Goal: Complete application form: Complete application form

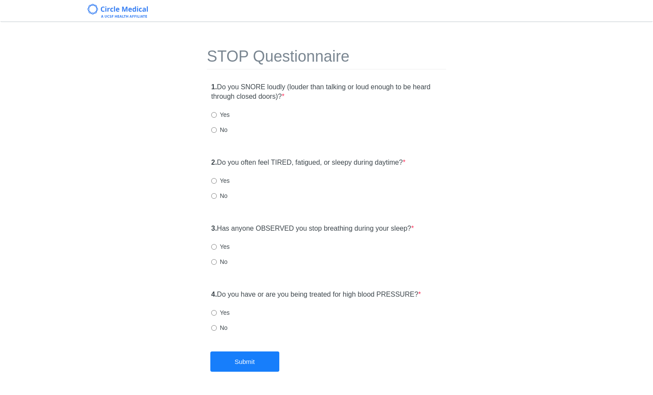
click at [224, 132] on label "No" at bounding box center [219, 129] width 16 height 9
click at [217, 132] on input "No" at bounding box center [214, 130] width 6 height 6
radio input "true"
click at [218, 191] on div "2. Do you often feel TIRED, fatigued, or sleepy during daytime? * Yes No" at bounding box center [326, 182] width 239 height 59
click at [218, 197] on label "No" at bounding box center [219, 195] width 16 height 9
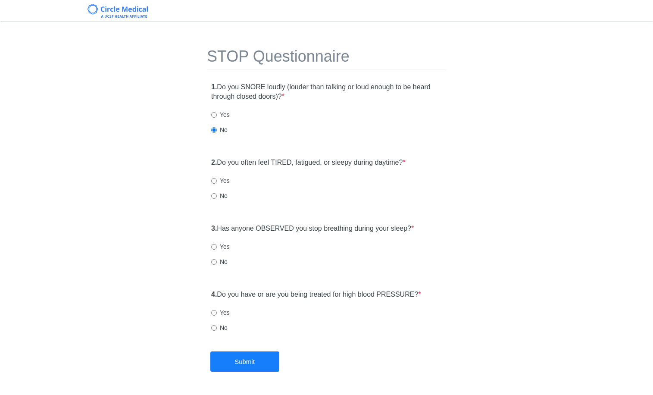
click at [217, 197] on input "No" at bounding box center [214, 196] width 6 height 6
radio input "true"
click at [228, 185] on div "2. Do you often feel TIRED, fatigued, or sleepy during daytime? * Yes No" at bounding box center [326, 182] width 239 height 59
click at [229, 183] on div "Yes" at bounding box center [326, 180] width 231 height 9
click at [222, 184] on label "Yes" at bounding box center [220, 180] width 19 height 9
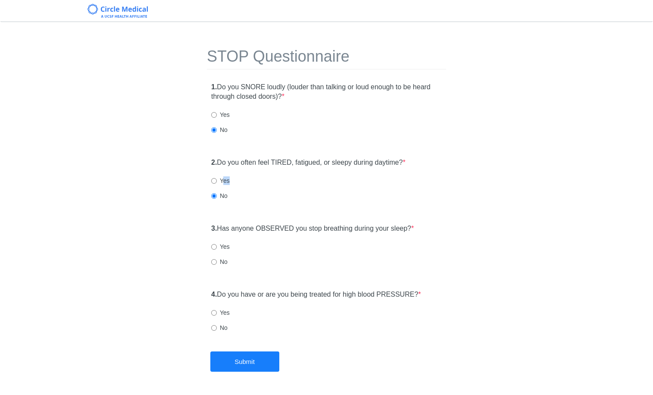
click at [223, 181] on label "Yes" at bounding box center [220, 180] width 19 height 9
click at [217, 181] on input "Yes" at bounding box center [214, 181] width 6 height 6
radio input "true"
click at [219, 261] on label "No" at bounding box center [219, 261] width 16 height 9
click at [217, 261] on input "No" at bounding box center [214, 262] width 6 height 6
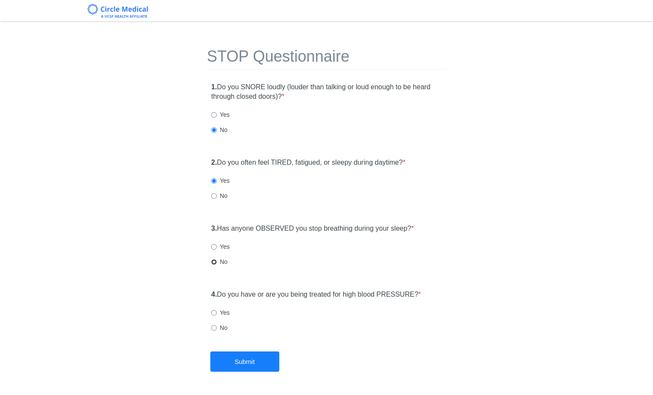
radio input "true"
click at [212, 328] on input "No" at bounding box center [214, 328] width 6 height 6
radio input "true"
drag, startPoint x: 249, startPoint y: 364, endPoint x: 268, endPoint y: 345, distance: 26.5
click at [249, 363] on button "Submit" at bounding box center [244, 361] width 69 height 20
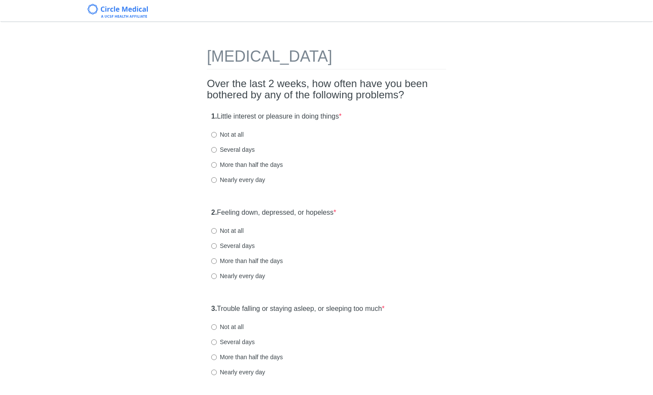
click at [218, 134] on label "Not at all" at bounding box center [227, 134] width 32 height 9
click at [217, 134] on input "Not at all" at bounding box center [214, 135] width 6 height 6
radio input "true"
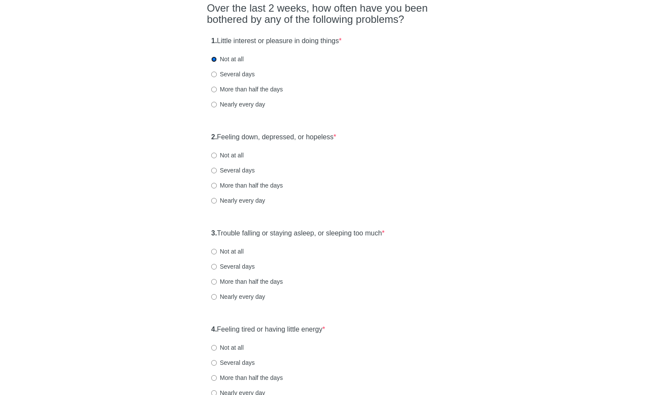
scroll to position [80, 0]
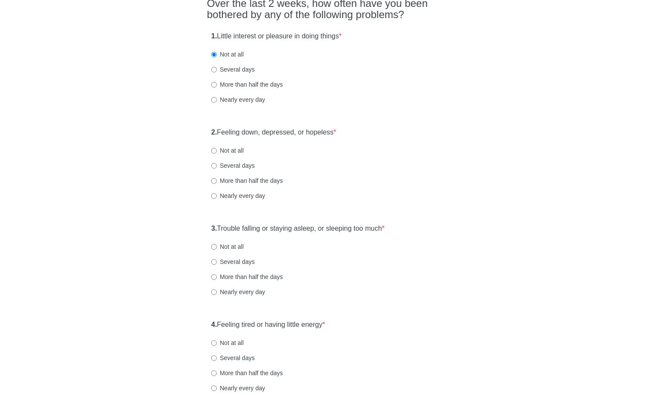
click at [335, 179] on div "More than half the days" at bounding box center [326, 180] width 231 height 9
click at [219, 149] on label "Not at all" at bounding box center [227, 150] width 32 height 9
click at [217, 149] on input "Not at all" at bounding box center [214, 151] width 6 height 6
radio input "true"
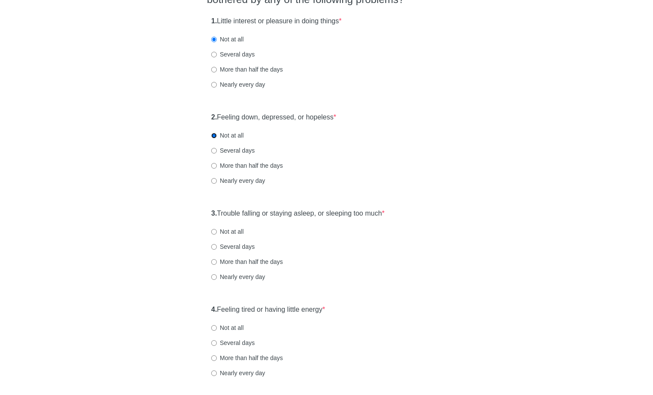
scroll to position [215, 0]
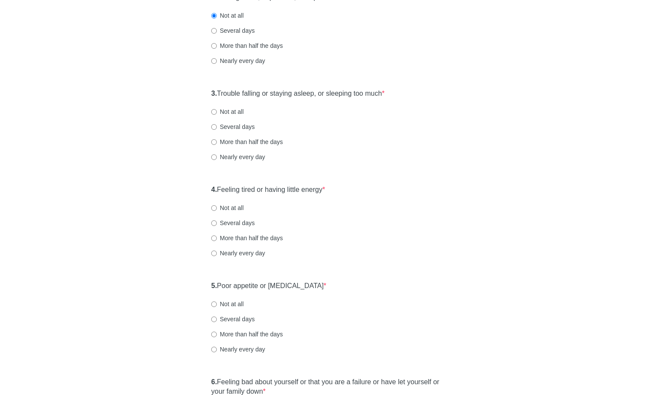
click at [245, 114] on div "Not at all" at bounding box center [326, 111] width 231 height 9
click at [243, 113] on label "Not at all" at bounding box center [227, 111] width 32 height 9
click at [217, 113] on input "Not at all" at bounding box center [214, 112] width 6 height 6
radio input "true"
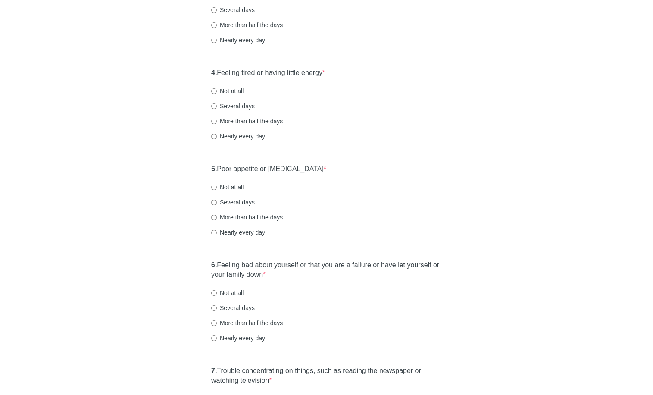
scroll to position [333, 0]
click at [254, 105] on div "Several days" at bounding box center [326, 104] width 231 height 9
click at [250, 109] on div "4. Feeling tired or having little energy * Not at all Several days More than ha…" at bounding box center [326, 108] width 239 height 90
click at [250, 107] on label "Several days" at bounding box center [233, 104] width 44 height 9
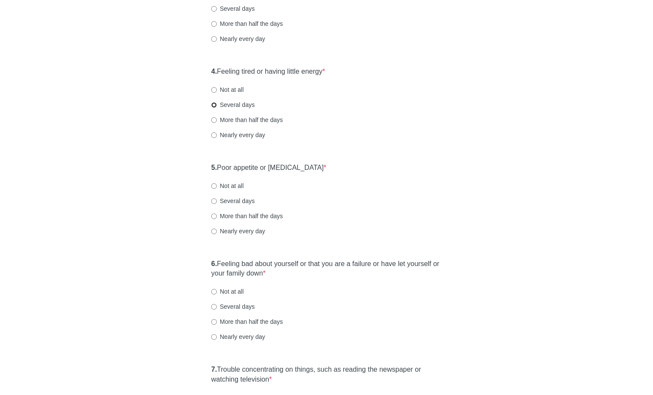
click at [217, 107] on input "Several days" at bounding box center [214, 105] width 6 height 6
radio input "true"
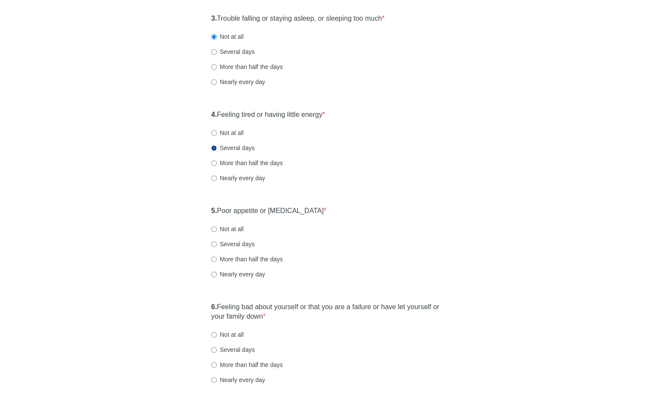
scroll to position [290, 0]
click at [246, 50] on label "Several days" at bounding box center [233, 52] width 44 height 9
click at [217, 50] on input "Several days" at bounding box center [214, 53] width 6 height 6
radio input "true"
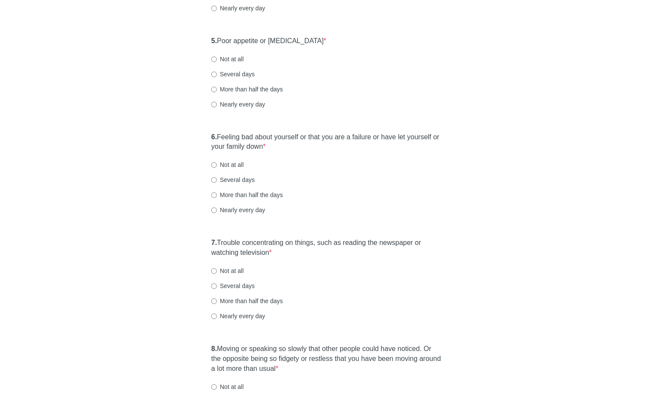
scroll to position [460, 0]
click at [229, 59] on label "Not at all" at bounding box center [227, 58] width 32 height 9
click at [217, 59] on input "Not at all" at bounding box center [214, 59] width 6 height 6
radio input "true"
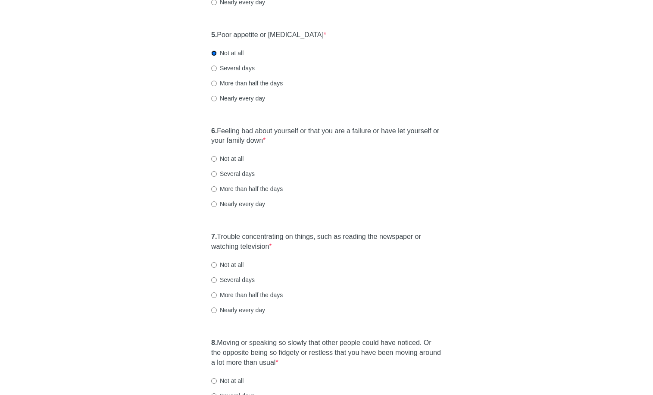
scroll to position [471, 0]
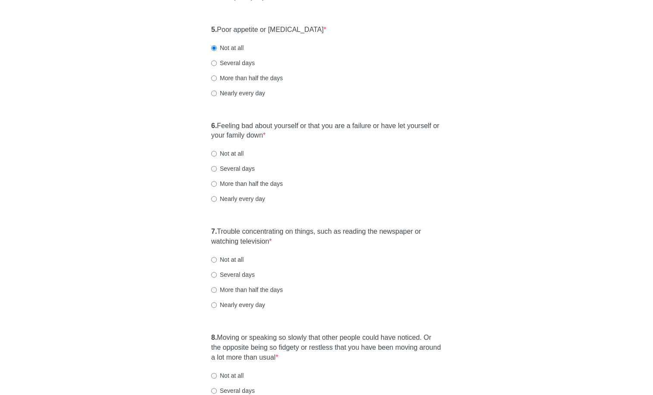
click at [235, 150] on label "Not at all" at bounding box center [227, 153] width 32 height 9
click at [217, 151] on input "Not at all" at bounding box center [214, 154] width 6 height 6
radio input "true"
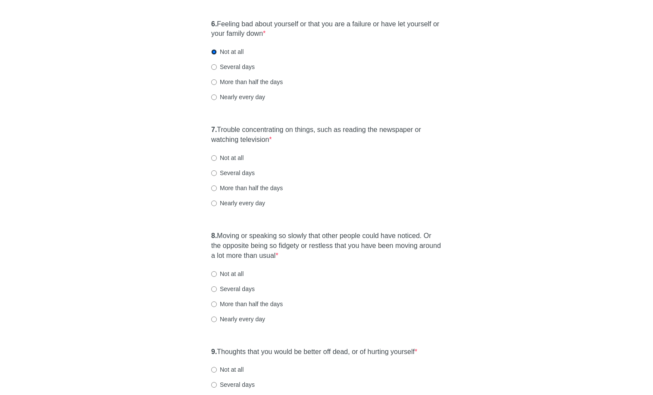
scroll to position [575, 0]
drag, startPoint x: 234, startPoint y: 151, endPoint x: 234, endPoint y: 157, distance: 5.6
click at [234, 152] on label "Not at all" at bounding box center [227, 156] width 32 height 9
click at [235, 156] on label "Not at all" at bounding box center [227, 156] width 32 height 9
click at [217, 156] on input "Not at all" at bounding box center [214, 156] width 6 height 6
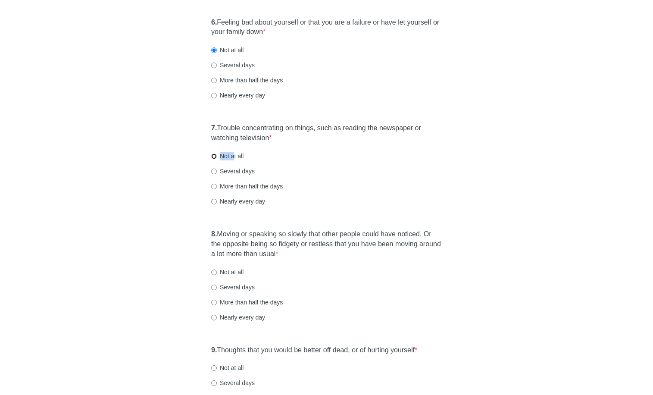
radio input "true"
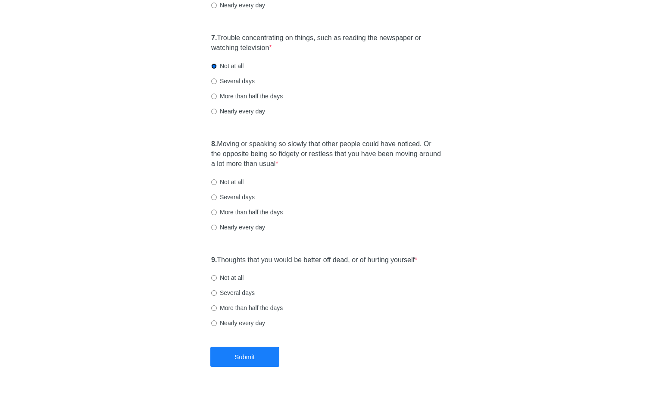
scroll to position [689, 0]
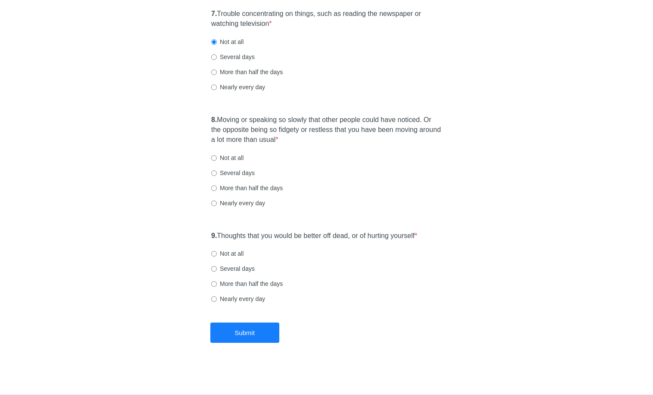
click at [230, 158] on label "Not at all" at bounding box center [227, 157] width 32 height 9
click at [217, 158] on input "Not at all" at bounding box center [214, 158] width 6 height 6
radio input "true"
click at [234, 257] on label "Not at all" at bounding box center [227, 253] width 32 height 9
click at [217, 256] on input "Not at all" at bounding box center [214, 254] width 6 height 6
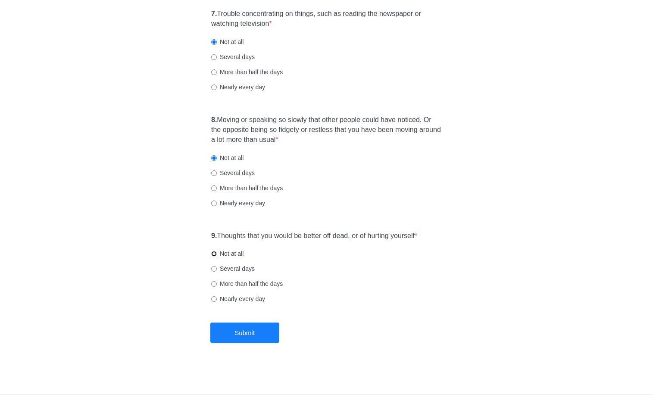
radio input "true"
click at [220, 265] on label "Several days" at bounding box center [233, 268] width 44 height 9
click at [217, 266] on input "Several days" at bounding box center [214, 269] width 6 height 6
radio input "true"
click at [222, 253] on label "Not at all" at bounding box center [227, 253] width 32 height 9
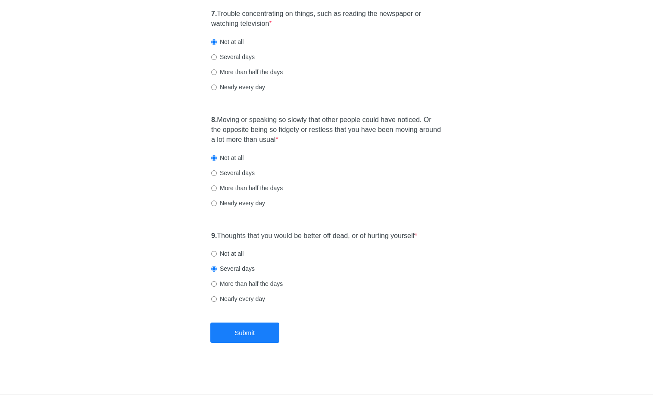
click at [217, 253] on input "Not at all" at bounding box center [214, 254] width 6 height 6
radio input "true"
click at [225, 333] on button "Submit" at bounding box center [244, 332] width 69 height 20
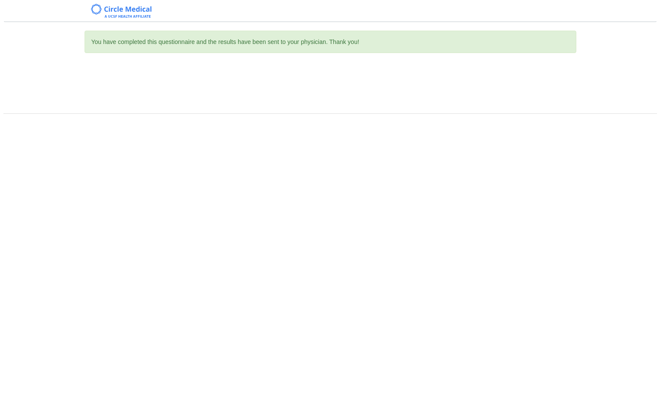
scroll to position [0, 0]
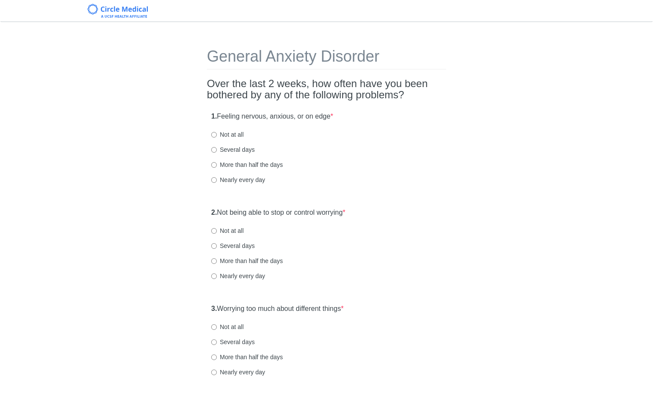
click at [256, 182] on label "Nearly every day" at bounding box center [238, 179] width 54 height 9
click at [217, 182] on input "Nearly every day" at bounding box center [214, 180] width 6 height 6
radio input "true"
click at [225, 234] on label "Not at all" at bounding box center [227, 230] width 32 height 9
click at [217, 234] on input "Not at all" at bounding box center [214, 231] width 6 height 6
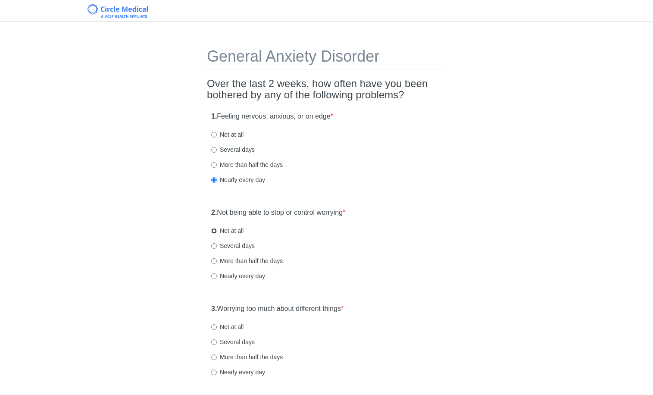
radio input "true"
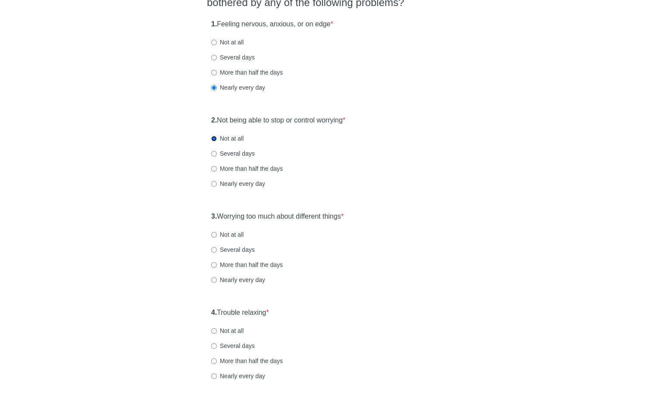
scroll to position [105, 0]
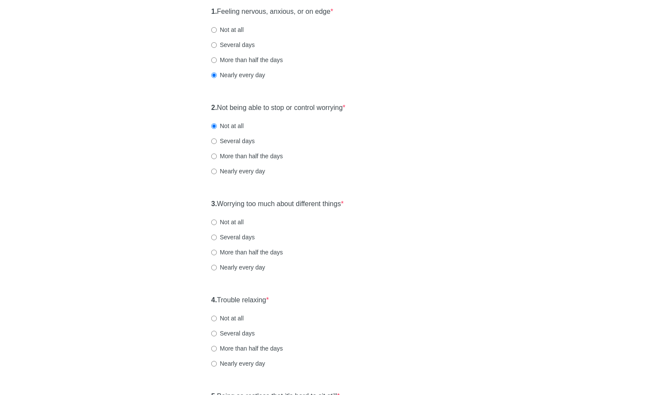
click at [225, 236] on label "Several days" at bounding box center [233, 237] width 44 height 9
click at [217, 236] on input "Several days" at bounding box center [214, 238] width 6 height 6
radio input "true"
click at [229, 224] on label "Not at all" at bounding box center [227, 222] width 32 height 9
click at [217, 224] on input "Not at all" at bounding box center [214, 222] width 6 height 6
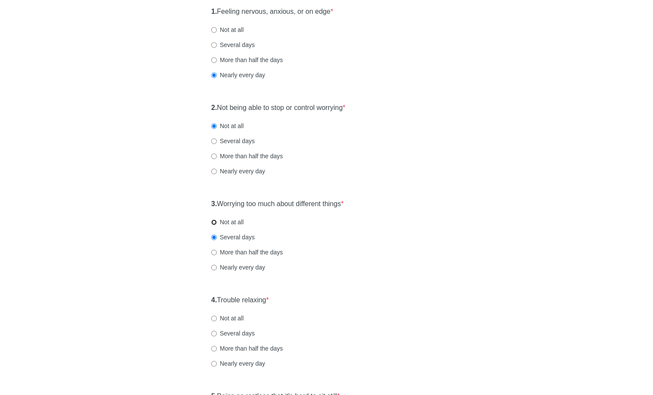
radio input "true"
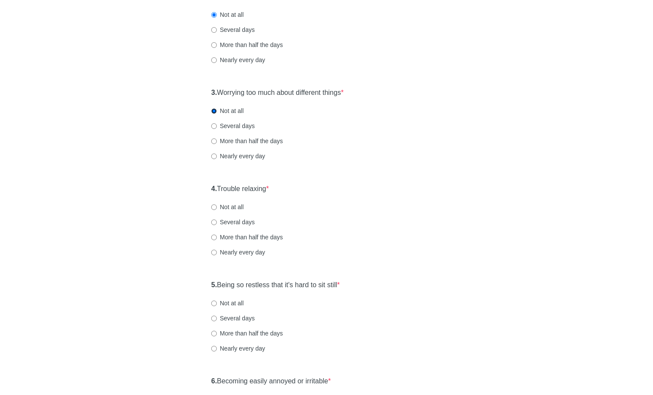
scroll to position [226, 0]
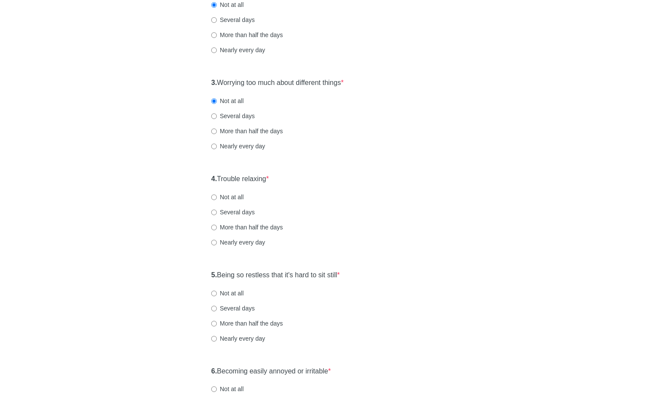
click at [230, 216] on div "4. Trouble relaxing * Not at all Several days More than half the days Nearly ev…" at bounding box center [326, 215] width 239 height 90
click at [230, 213] on label "Several days" at bounding box center [233, 212] width 44 height 9
click at [217, 213] on input "Several days" at bounding box center [214, 213] width 6 height 6
radio input "true"
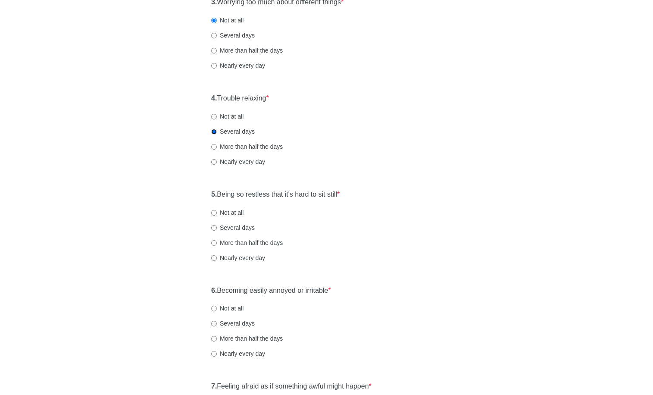
scroll to position [317, 0]
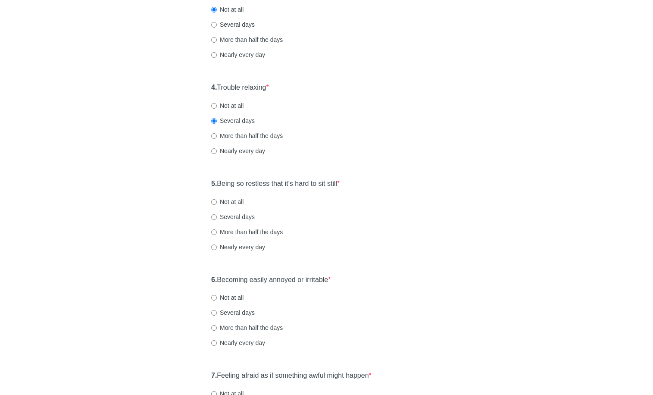
click at [237, 202] on label "Not at all" at bounding box center [227, 201] width 32 height 9
click at [217, 202] on input "Not at all" at bounding box center [214, 202] width 6 height 6
radio input "true"
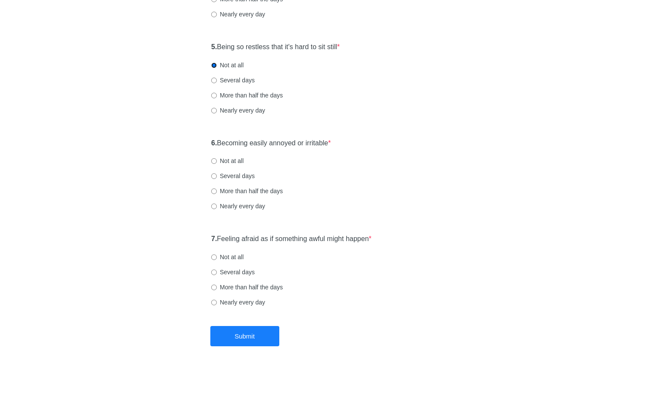
scroll to position [457, 0]
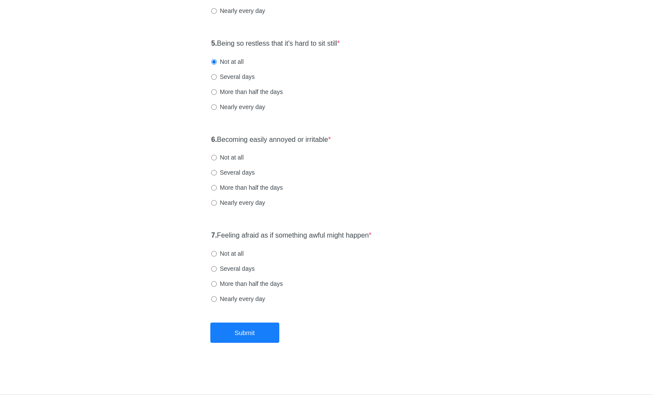
click at [232, 174] on label "Several days" at bounding box center [233, 172] width 44 height 9
click at [217, 174] on input "Several days" at bounding box center [214, 173] width 6 height 6
radio input "true"
click at [244, 258] on div "7. Feeling afraid as if something awful might happen * Not at all Several days …" at bounding box center [326, 271] width 239 height 90
click at [236, 255] on label "Not at all" at bounding box center [227, 253] width 32 height 9
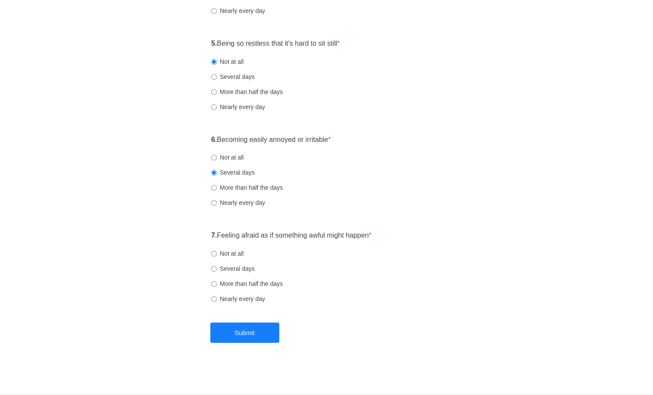
click at [217, 255] on input "Not at all" at bounding box center [214, 254] width 6 height 6
radio input "true"
drag, startPoint x: 244, startPoint y: 331, endPoint x: 247, endPoint y: 322, distance: 8.5
click at [244, 331] on button "Submit" at bounding box center [244, 332] width 69 height 20
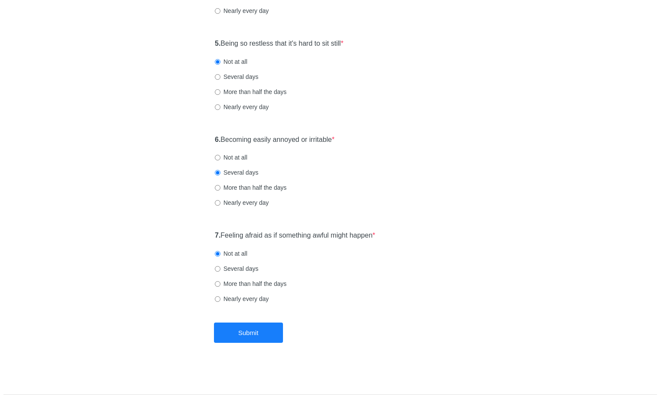
scroll to position [0, 0]
